Goal: Information Seeking & Learning: Compare options

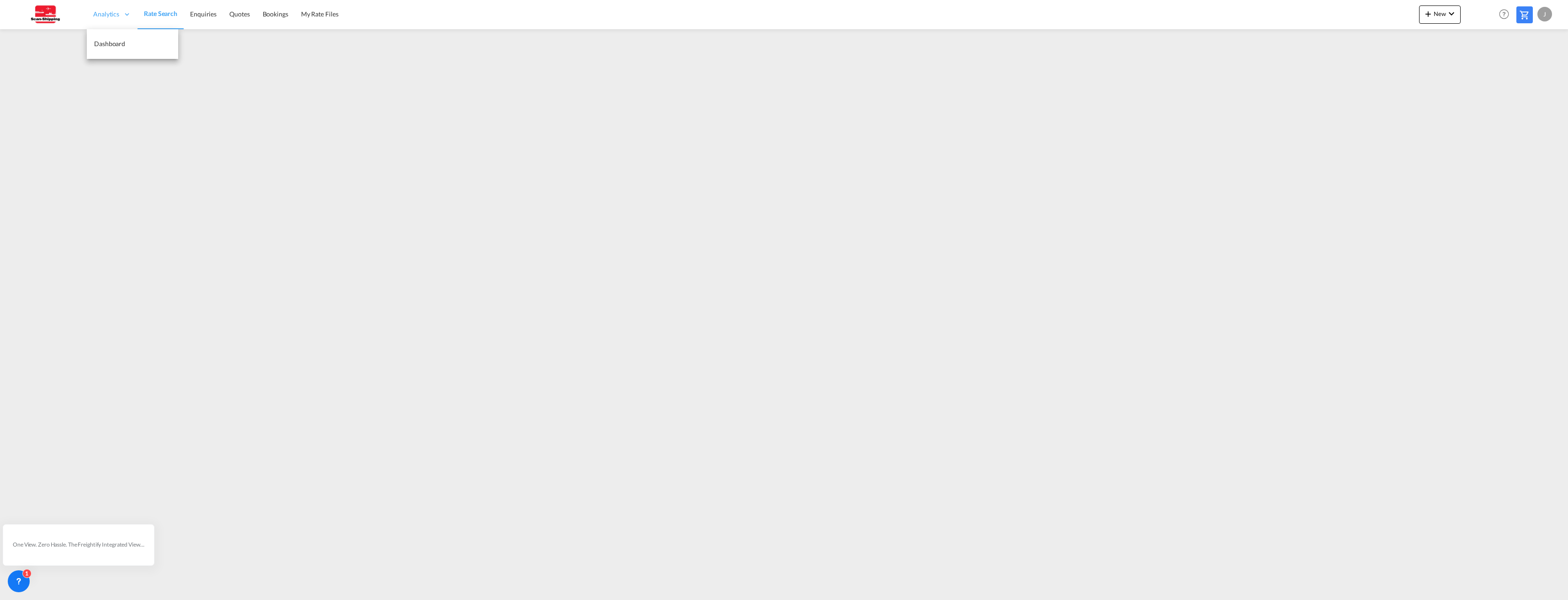
click at [108, 15] on span "Analytics" at bounding box center [106, 14] width 26 height 9
click at [112, 43] on span "Dashboard" at bounding box center [110, 43] width 31 height 7
click at [1451, 16] on md-icon "icon-chevron-down" at bounding box center [1451, 13] width 11 height 11
click at [1341, 21] on md-backdrop at bounding box center [784, 300] width 1568 height 600
click at [316, 13] on span "My Rate Files" at bounding box center [319, 13] width 37 height 7
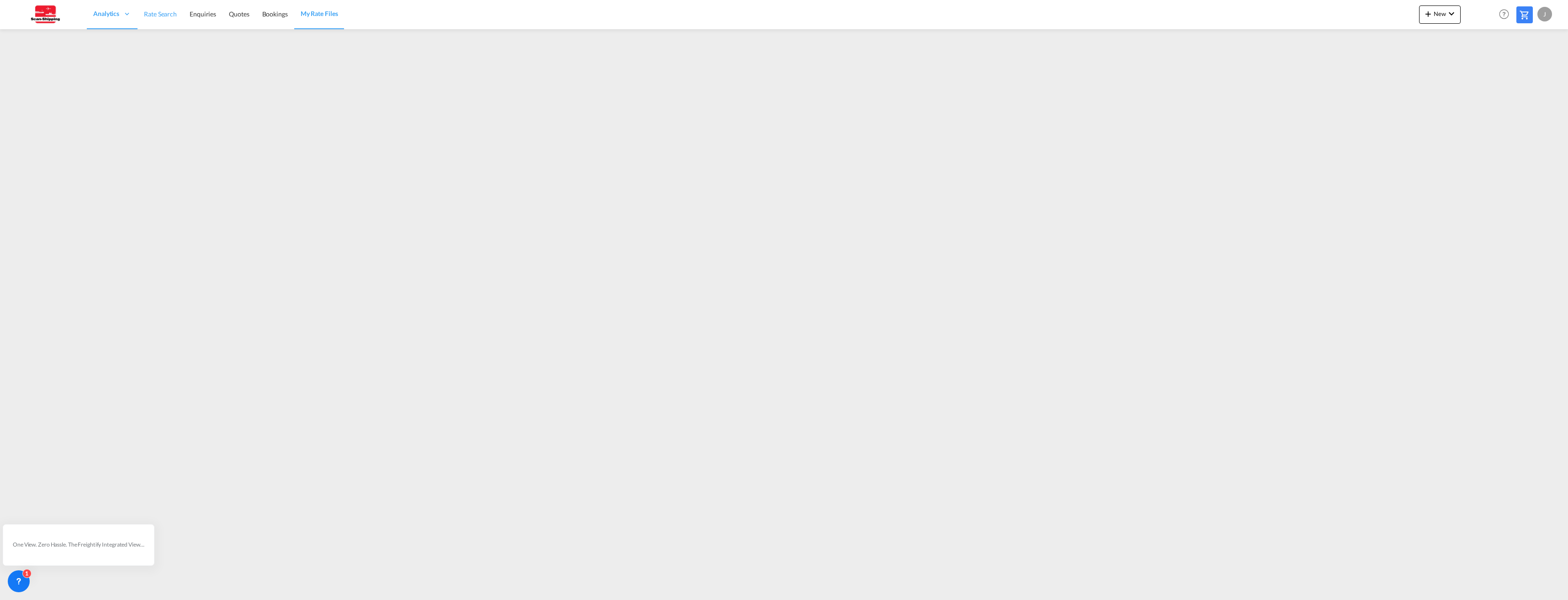
click at [166, 15] on span "Rate Search" at bounding box center [160, 13] width 33 height 7
